Goal: Information Seeking & Learning: Find specific fact

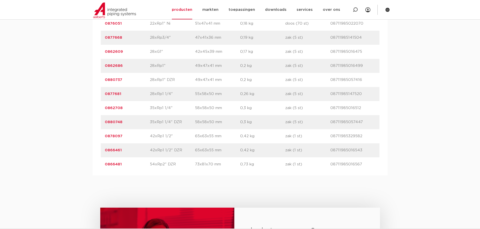
scroll to position [906, 0]
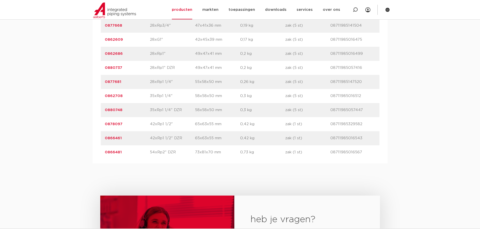
drag, startPoint x: 121, startPoint y: 97, endPoint x: 104, endPoint y: 98, distance: 16.6
click at [104, 98] on div "artikelnummer 0862708 afmeting 35xRp1 1/4" [GEOGRAPHIC_DATA] 58x58x50 mm gewich…" at bounding box center [240, 96] width 278 height 14
copy link "0862708"
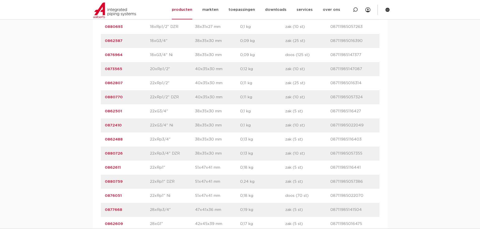
scroll to position [730, 0]
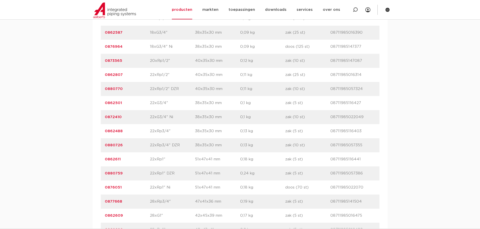
drag, startPoint x: 127, startPoint y: 104, endPoint x: 104, endPoint y: 105, distance: 22.2
click at [105, 105] on p "0862501" at bounding box center [127, 103] width 45 height 6
copy link "0862501"
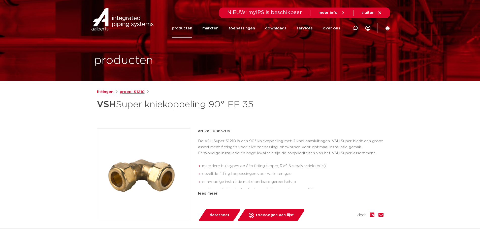
click at [136, 92] on link "groep: S1210" at bounding box center [132, 92] width 25 height 6
click at [133, 91] on link "groep: S1210" at bounding box center [132, 92] width 25 height 6
